Goal: Navigation & Orientation: Find specific page/section

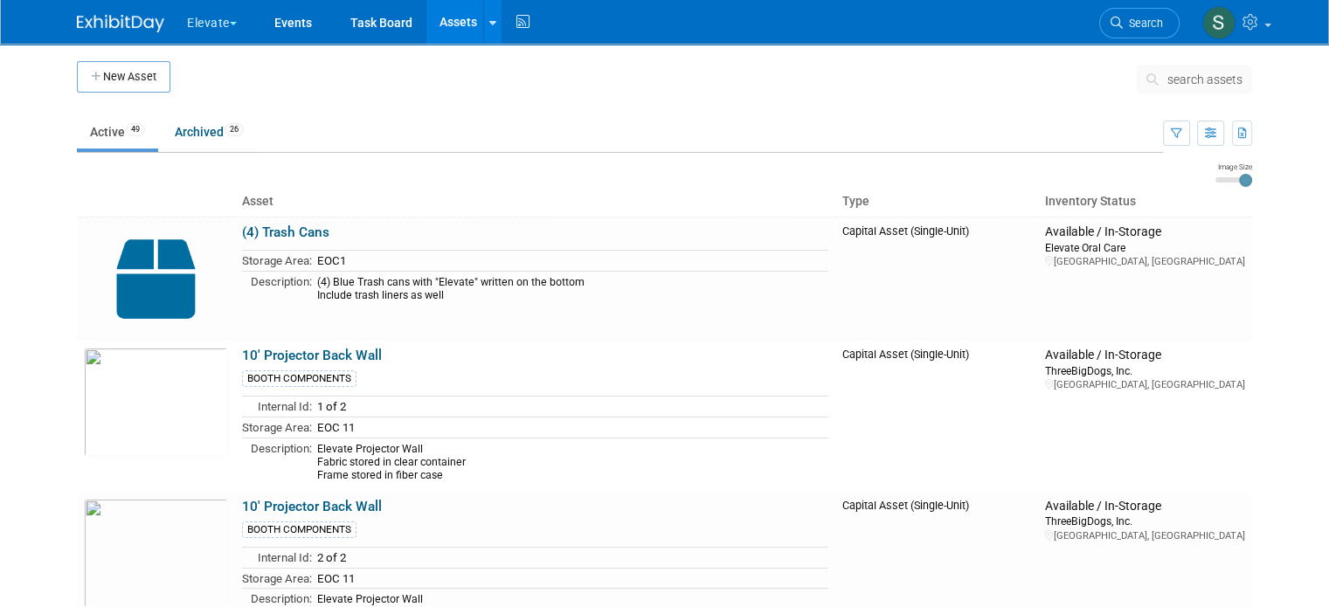
click at [197, 27] on button "Elevate" at bounding box center [221, 19] width 73 height 38
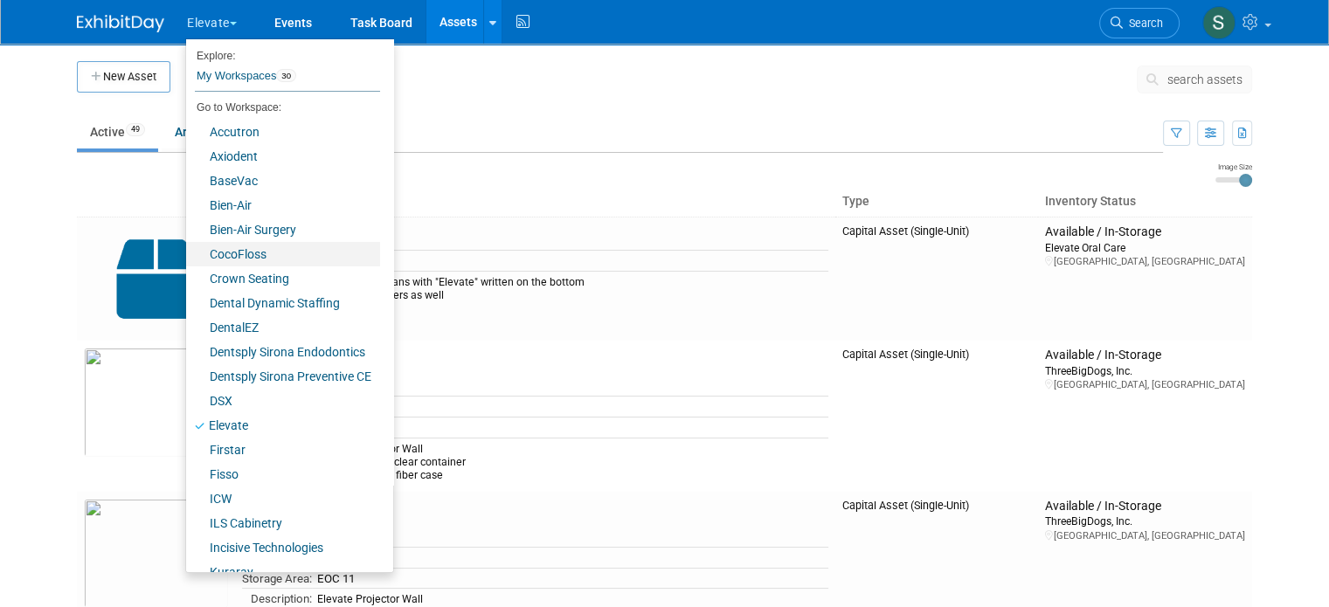
click at [243, 256] on link "CocoFloss" at bounding box center [283, 254] width 194 height 24
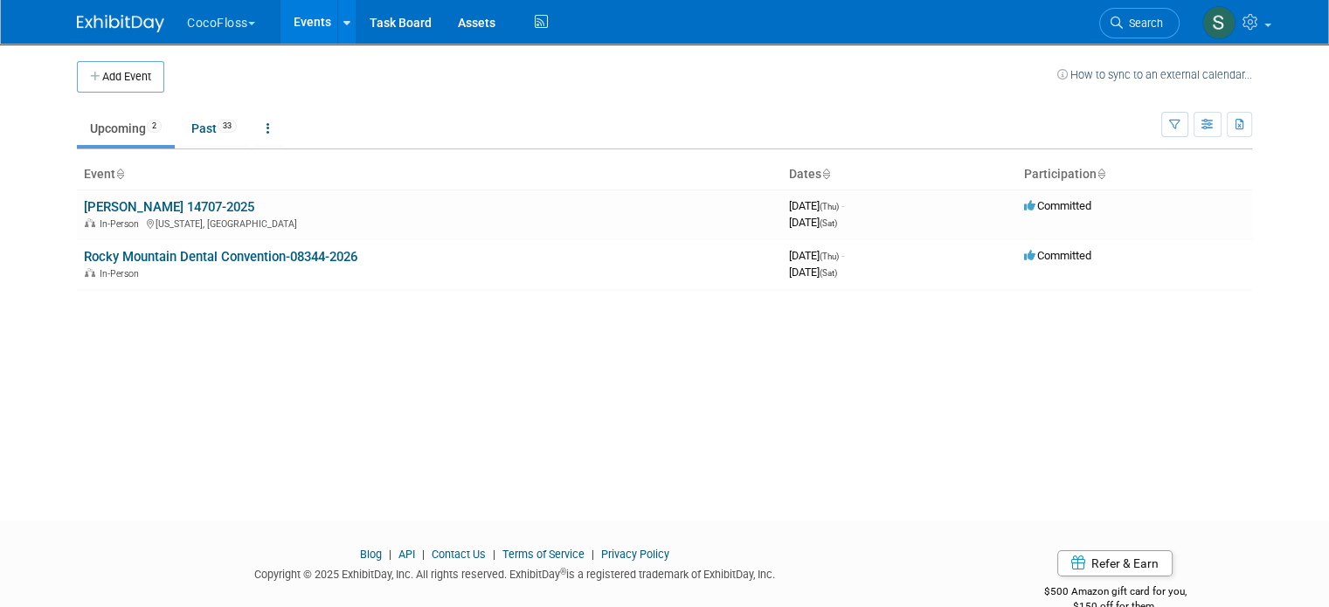
click at [203, 199] on link "ADA SmileCon 14707-2025" at bounding box center [169, 207] width 170 height 16
